Goal: Information Seeking & Learning: Check status

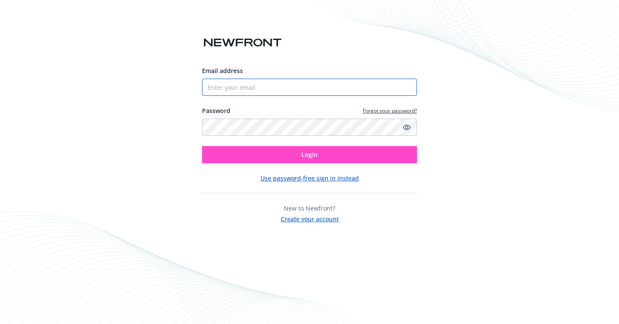
type input "[EMAIL_ADDRESS][DOMAIN_NAME]"
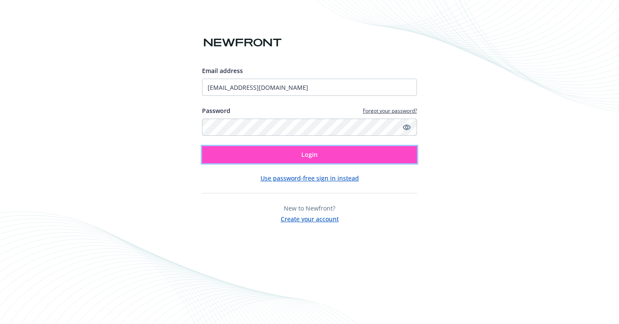
click at [323, 156] on button "Login" at bounding box center [309, 154] width 215 height 17
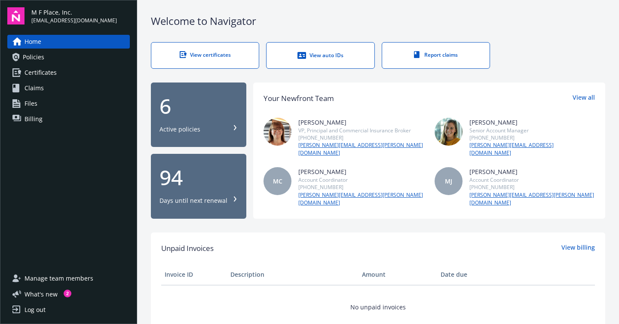
click at [38, 57] on span "Policies" at bounding box center [33, 57] width 21 height 14
